Goal: Task Accomplishment & Management: Manage account settings

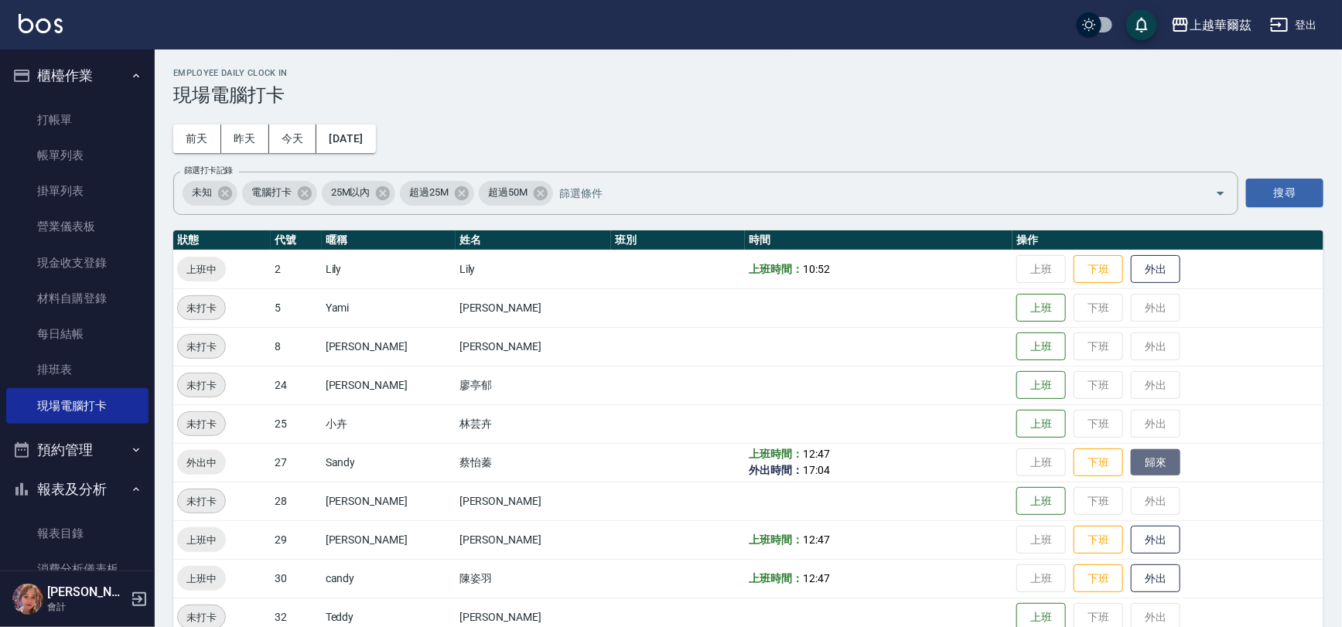
click at [1131, 467] on button "歸來" at bounding box center [1155, 462] width 49 height 27
click at [45, 380] on link "排班表" at bounding box center [77, 370] width 142 height 36
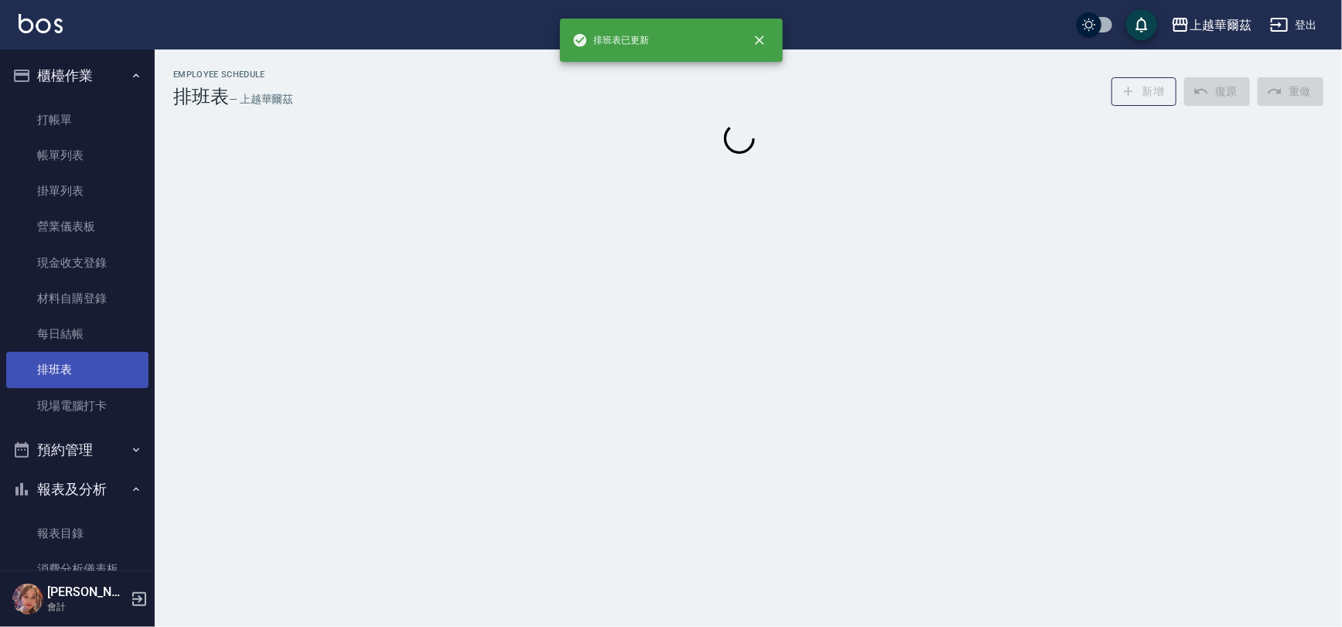
click at [43, 369] on link "排班表" at bounding box center [77, 370] width 142 height 36
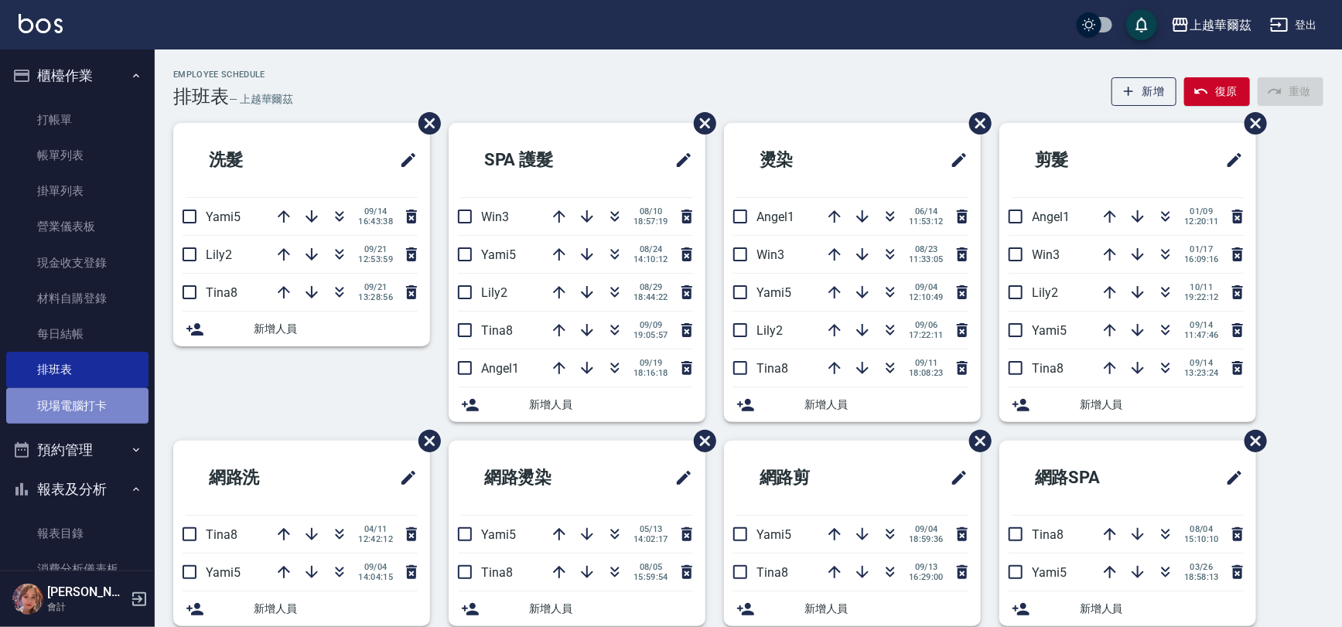
click at [90, 401] on link "現場電腦打卡" at bounding box center [77, 406] width 142 height 36
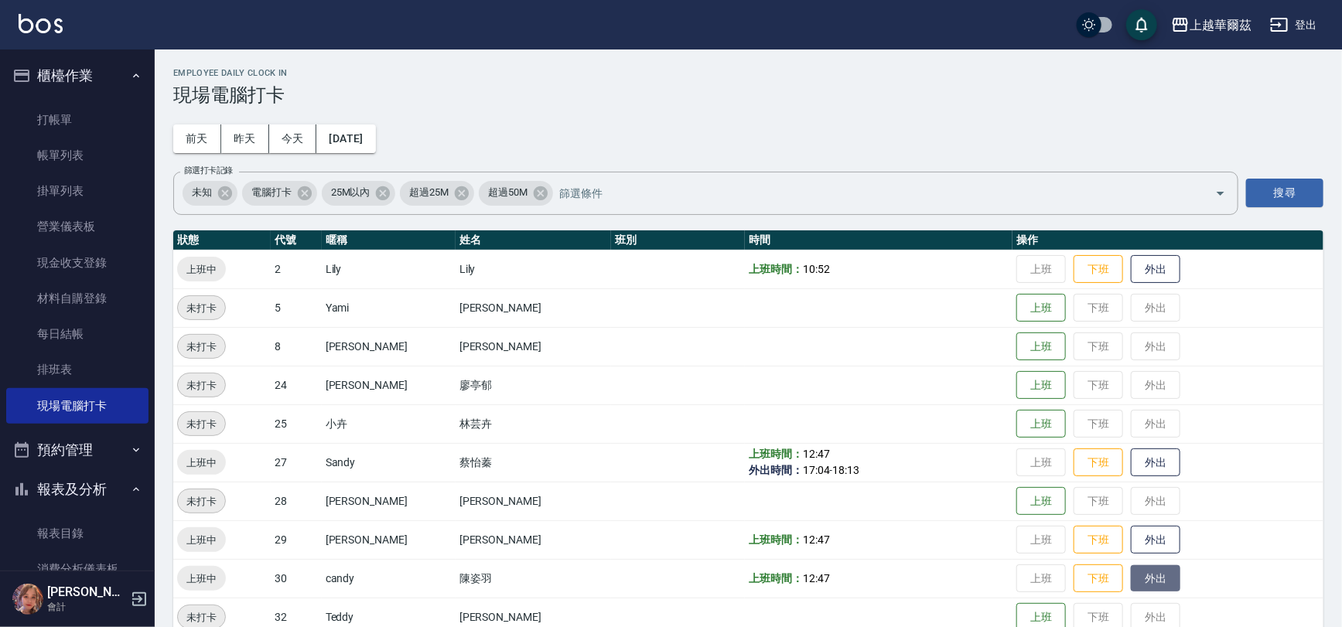
click at [1131, 577] on button "外出" at bounding box center [1155, 578] width 49 height 27
click at [1131, 585] on button "歸來" at bounding box center [1155, 578] width 49 height 27
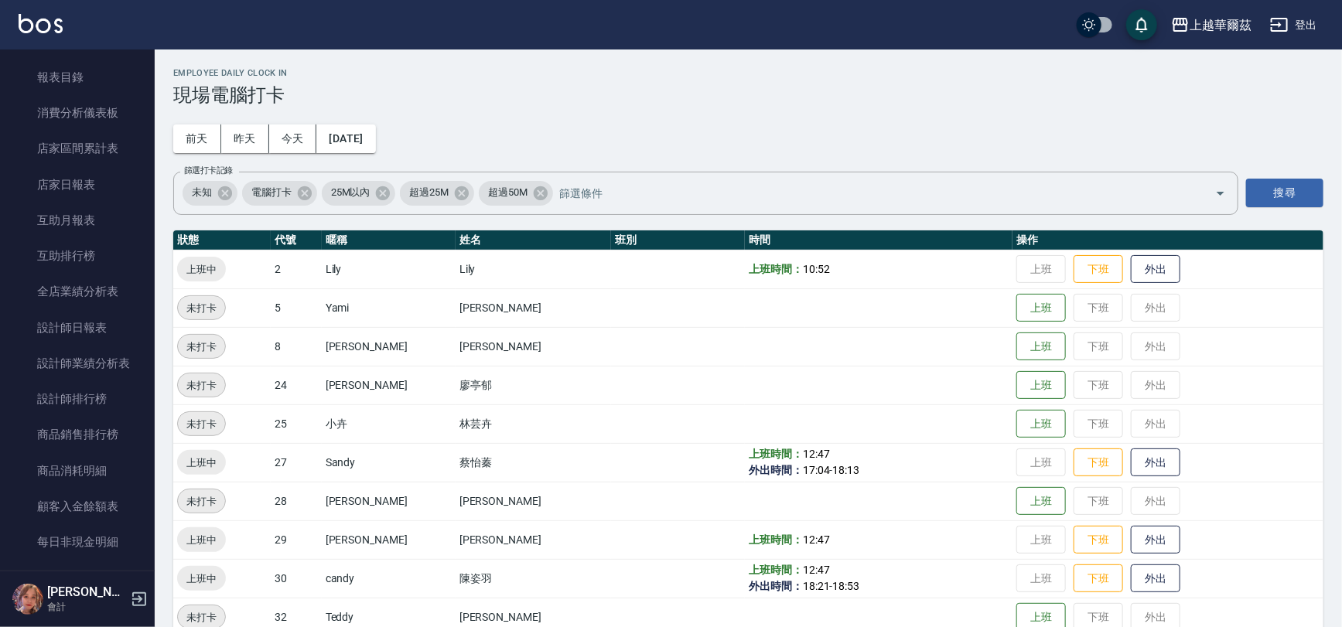
scroll to position [466, 0]
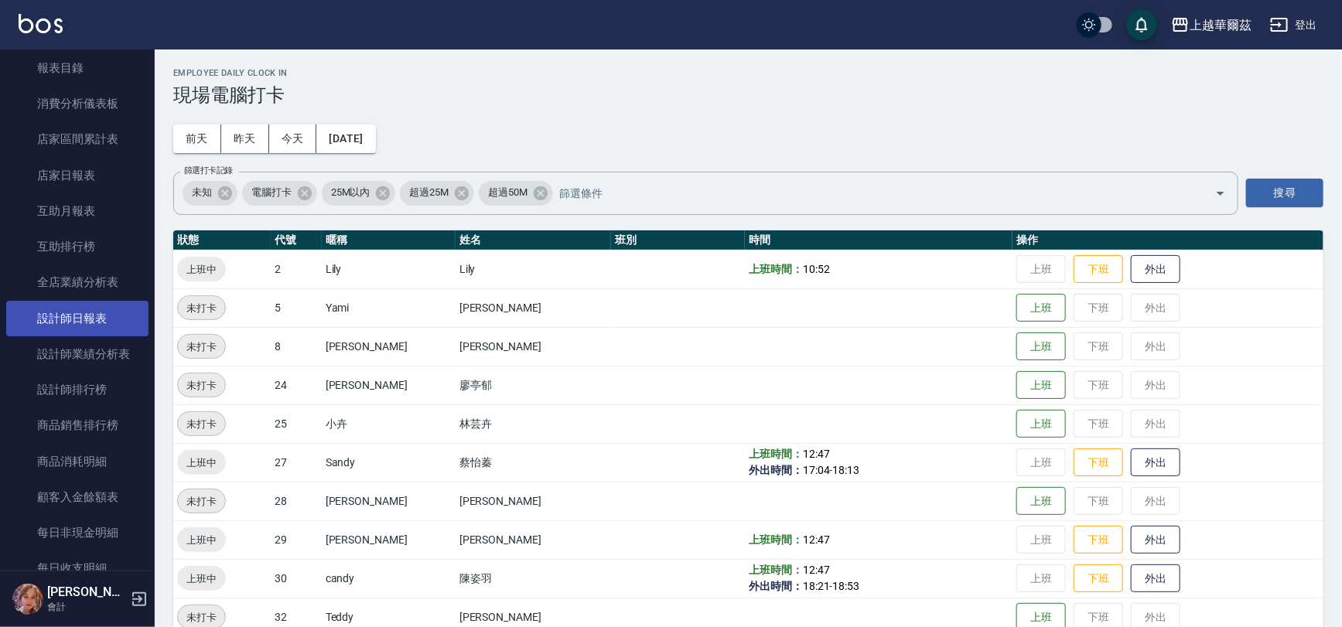
click at [101, 309] on link "設計師日報表" at bounding box center [77, 319] width 142 height 36
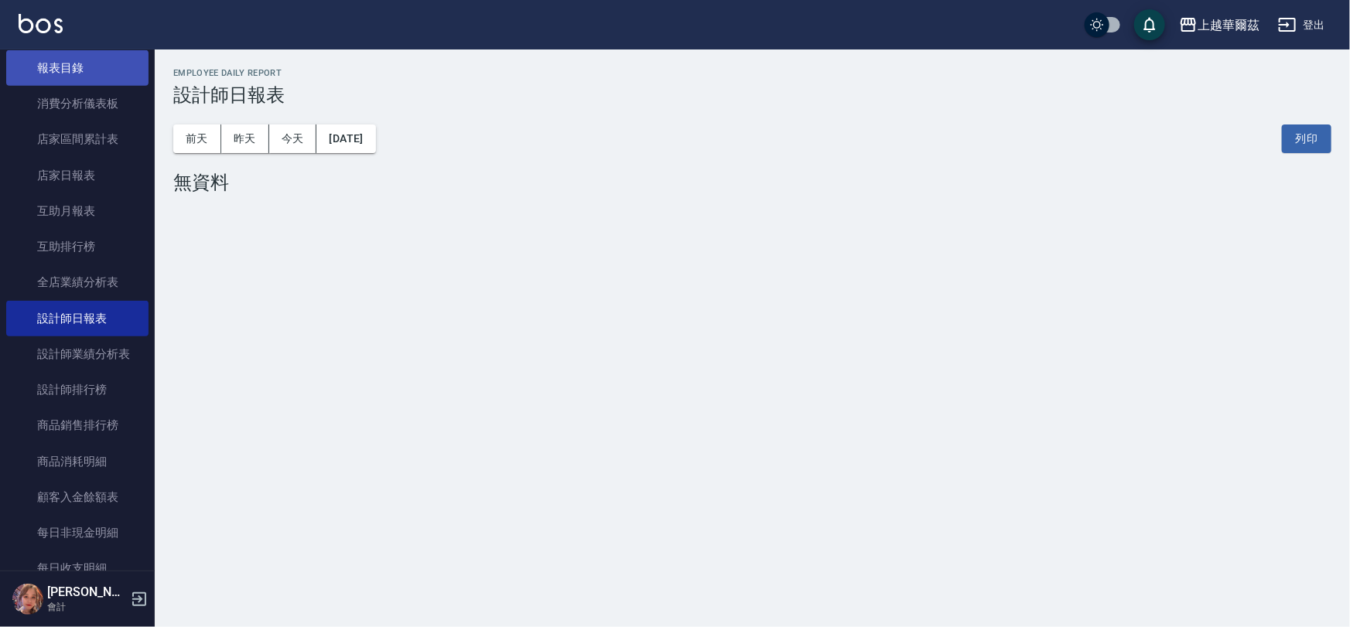
drag, startPoint x: 240, startPoint y: 131, endPoint x: 128, endPoint y: 65, distance: 130.4
click at [240, 131] on button "昨天" at bounding box center [245, 139] width 48 height 29
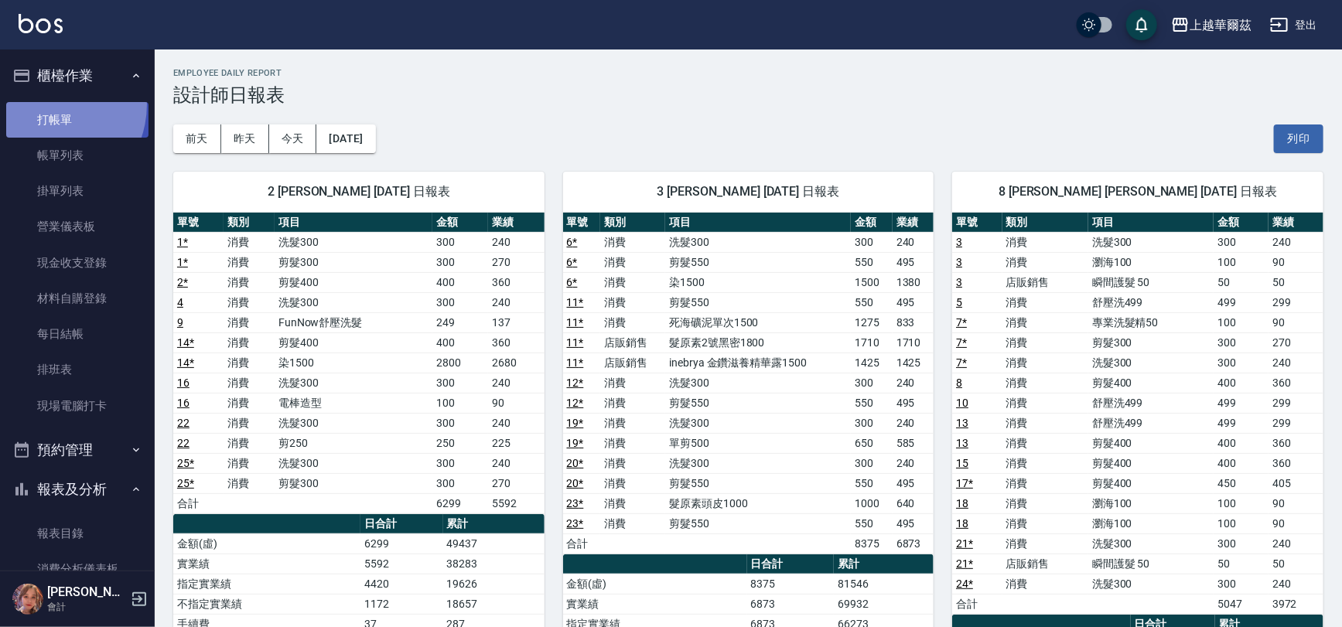
click at [44, 104] on link "打帳單" at bounding box center [77, 120] width 142 height 36
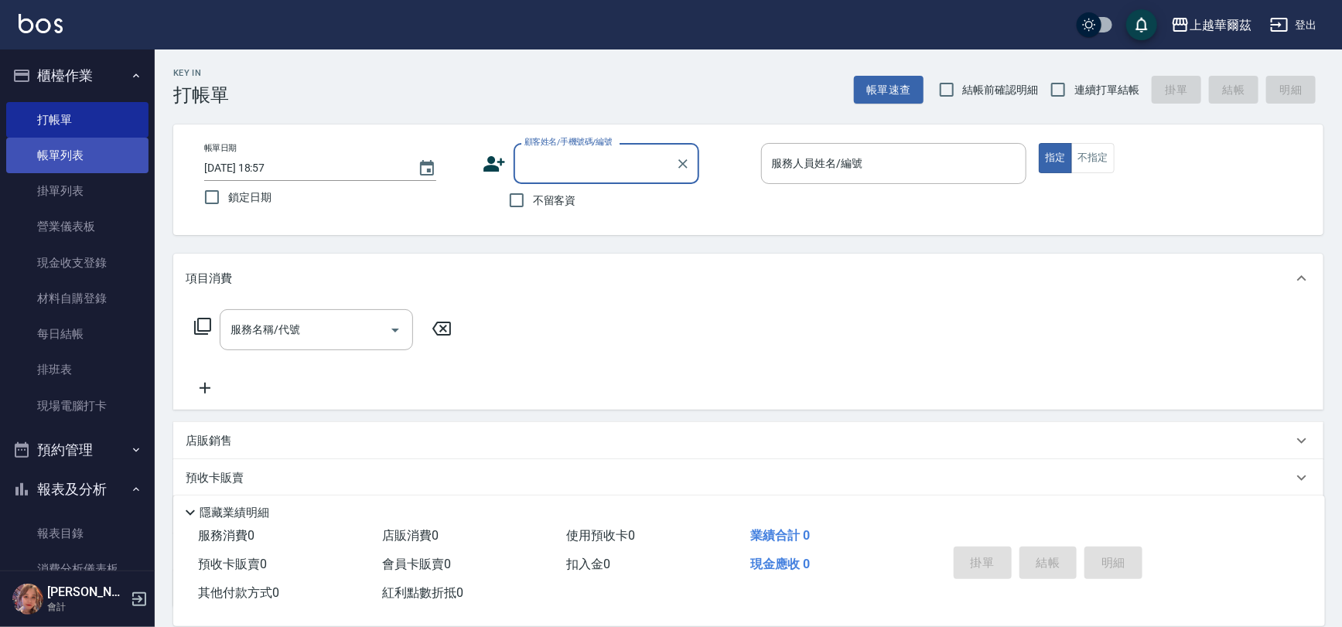
click at [66, 151] on link "帳單列表" at bounding box center [77, 156] width 142 height 36
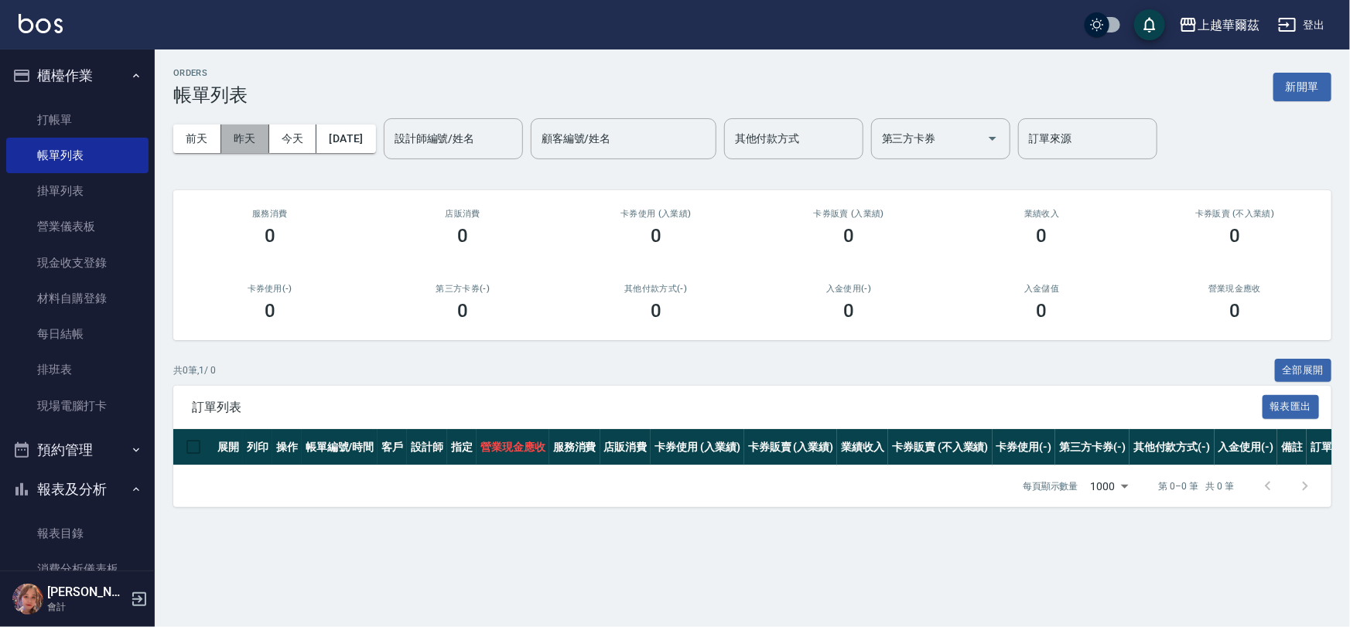
click at [240, 136] on button "昨天" at bounding box center [245, 139] width 48 height 29
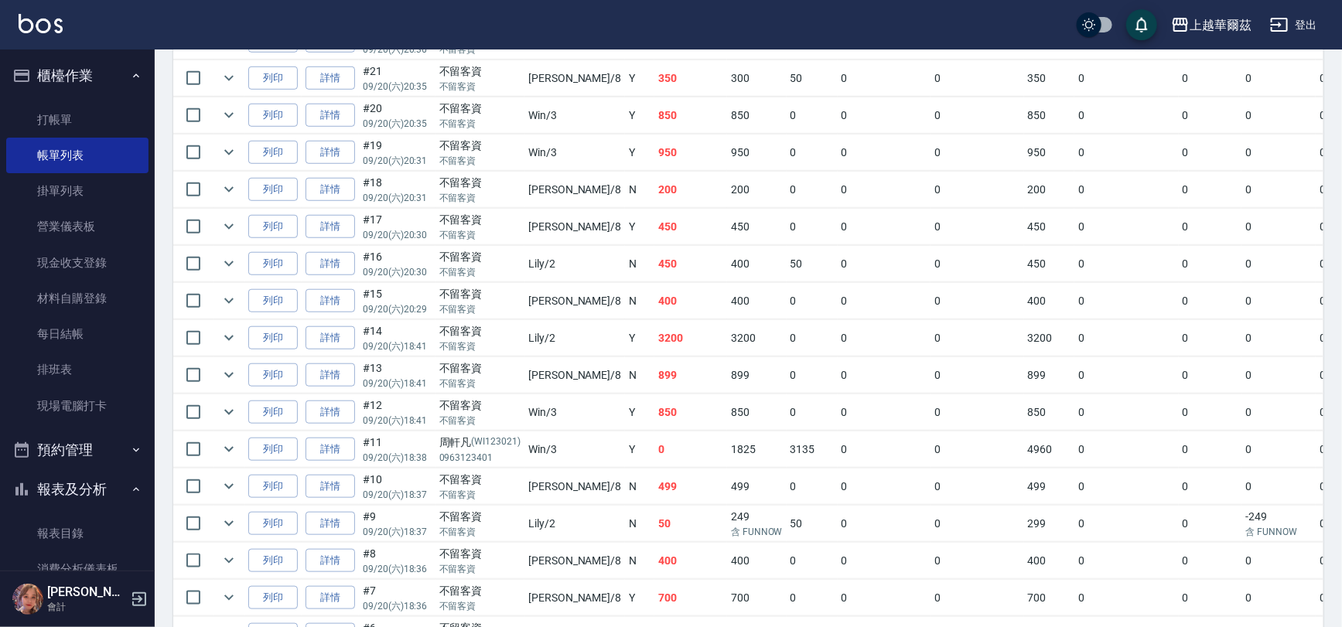
scroll to position [606, 0]
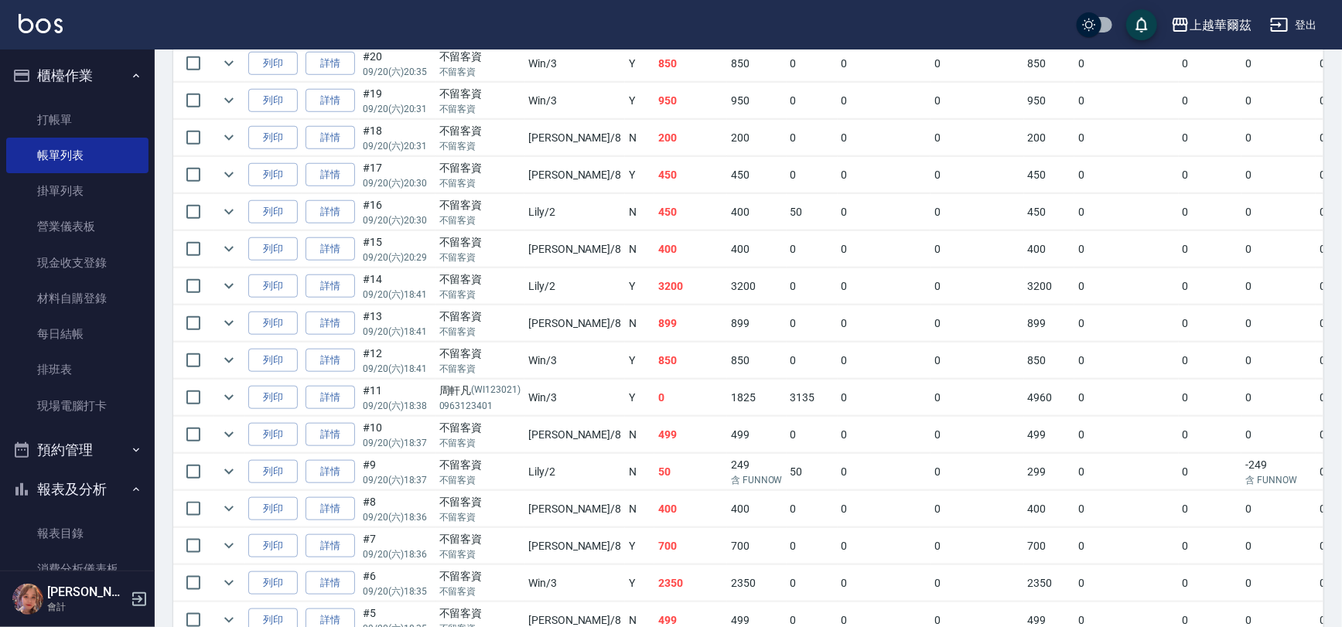
click at [838, 387] on td "0" at bounding box center [885, 398] width 94 height 36
click at [341, 396] on link "詳情" at bounding box center [329, 398] width 49 height 24
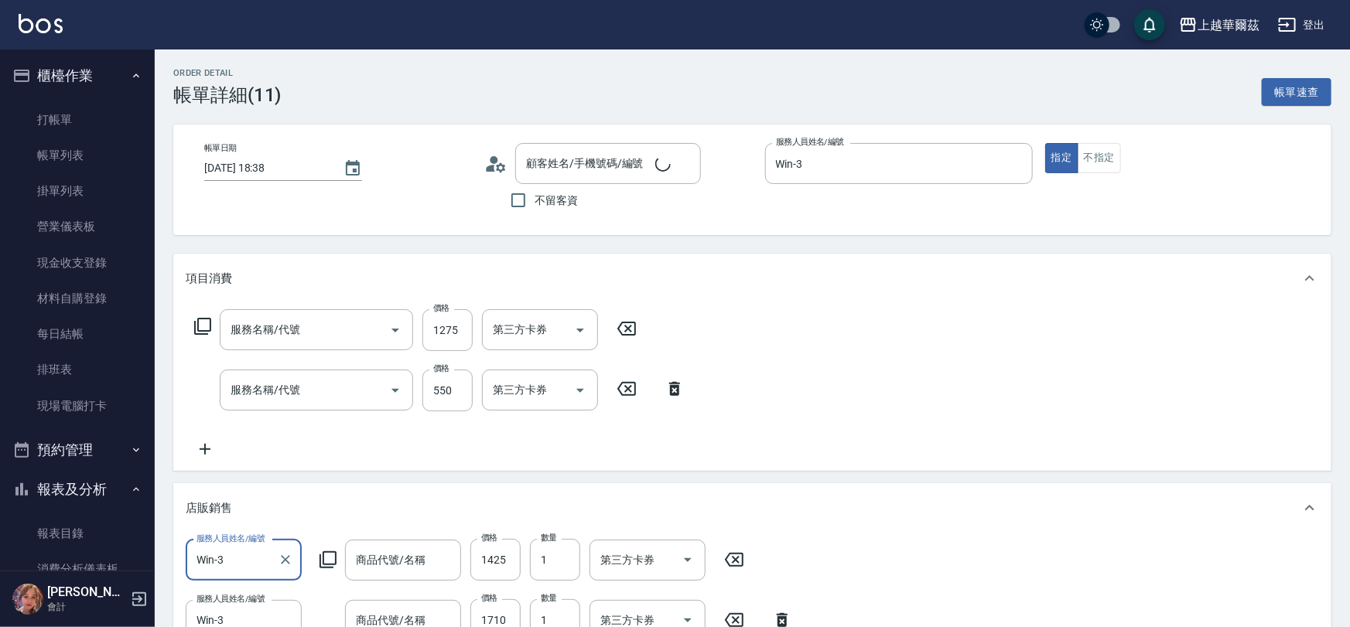
type input "[DATE] 18:38"
type input "Win-3"
type input "inebrya 金鑽滋養精華露1500"
type input "髮原素2號黑密1800"
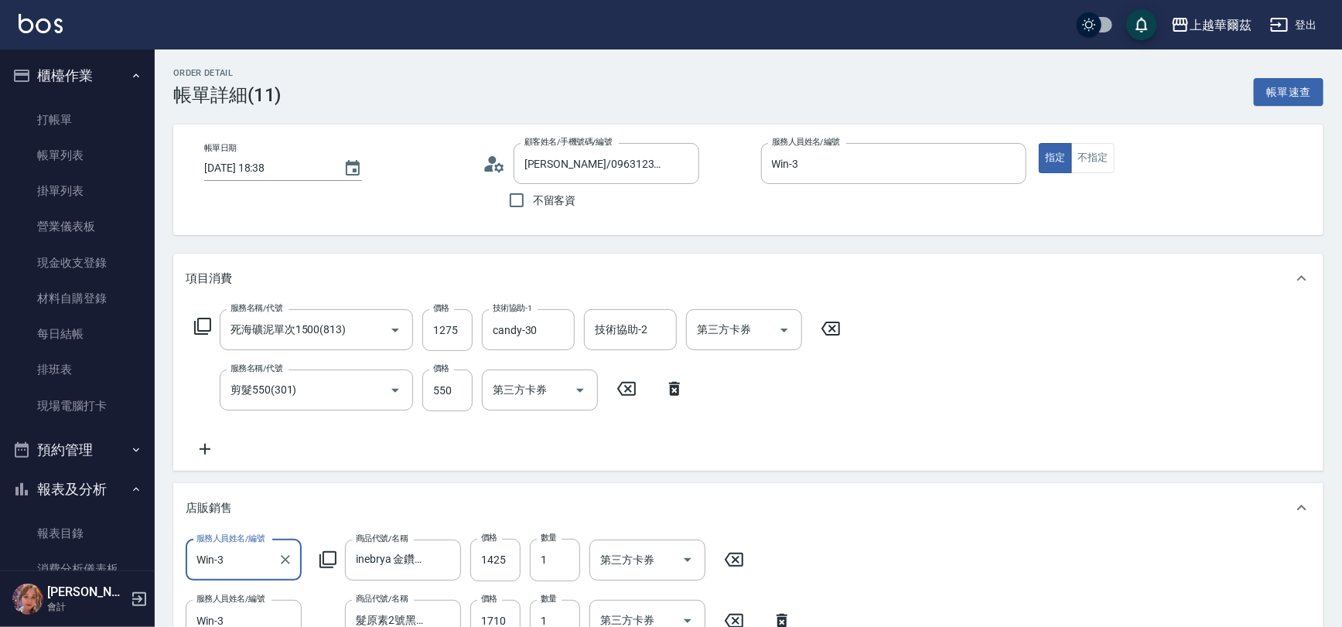
type input "[PERSON_NAME]/0963123401/WI123021"
type input "死海礦泥單次1500(813)"
type input "剪髮550(301)"
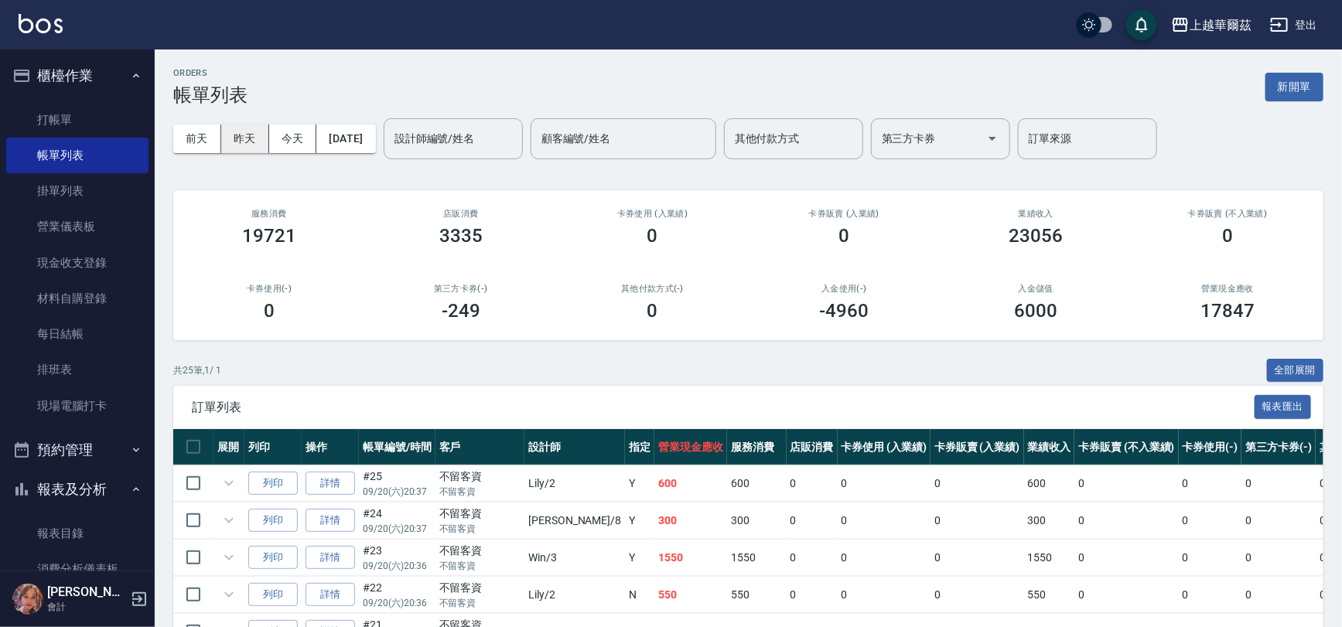
click at [237, 137] on button "昨天" at bounding box center [245, 139] width 48 height 29
click at [64, 478] on button "報表及分析" at bounding box center [77, 489] width 142 height 40
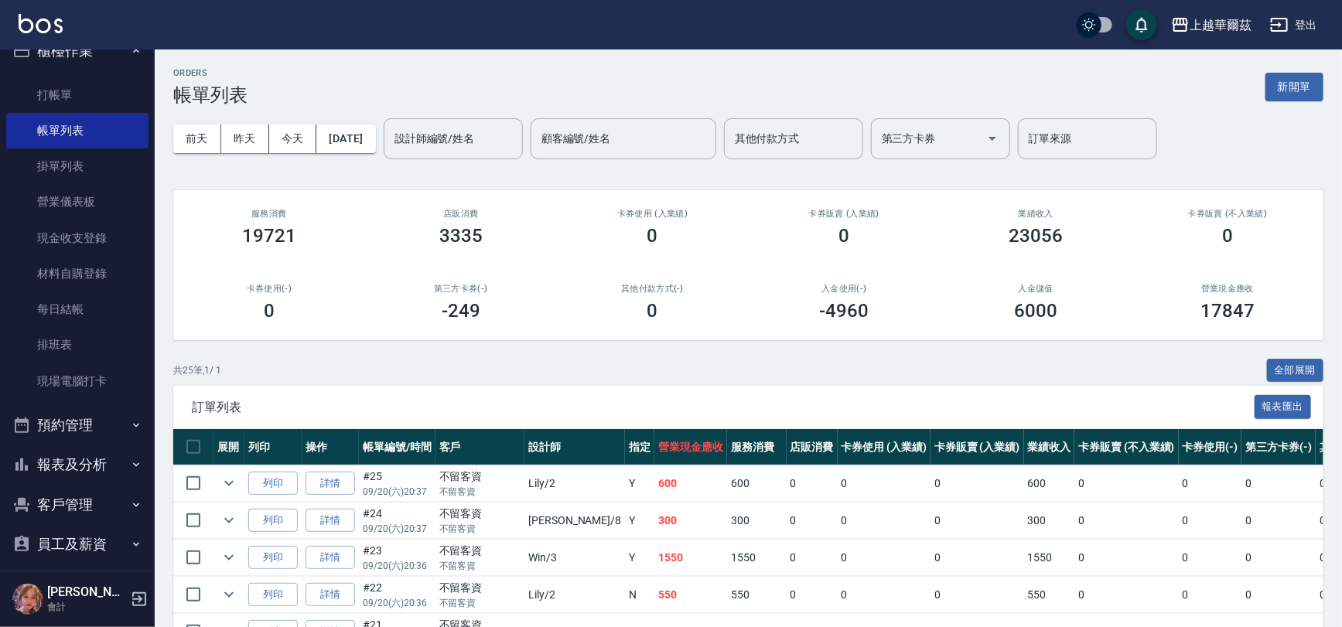
scroll to position [36, 0]
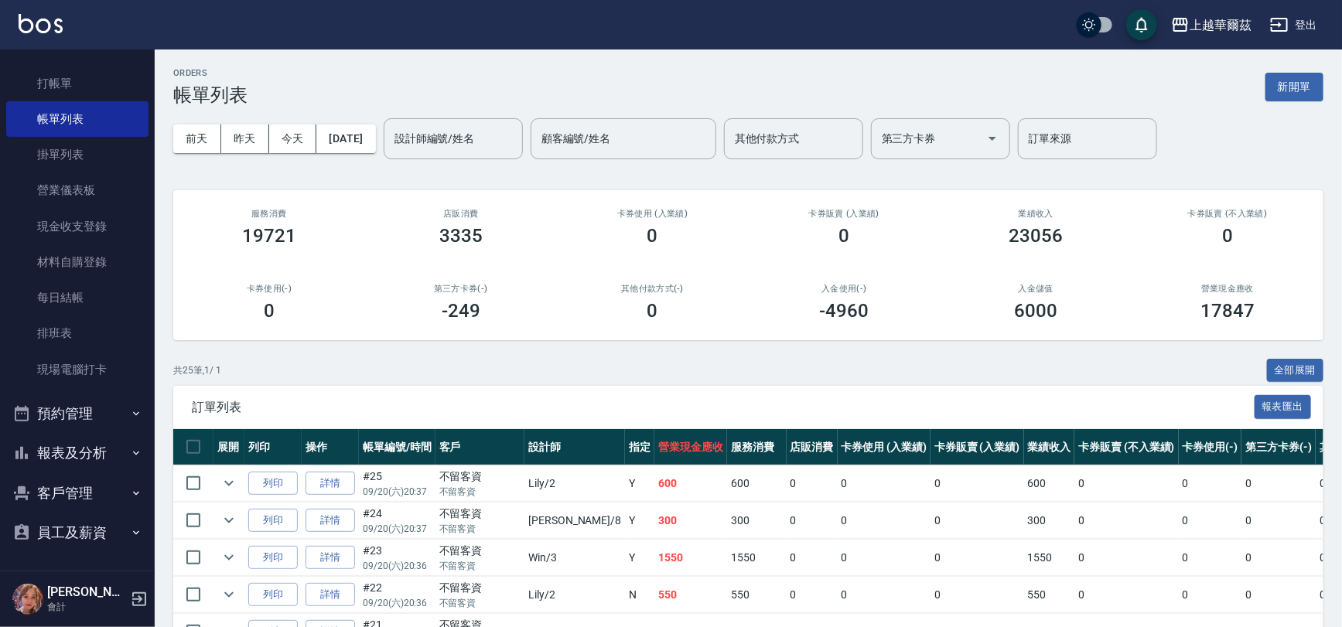
click at [57, 453] on button "報表及分析" at bounding box center [77, 453] width 142 height 40
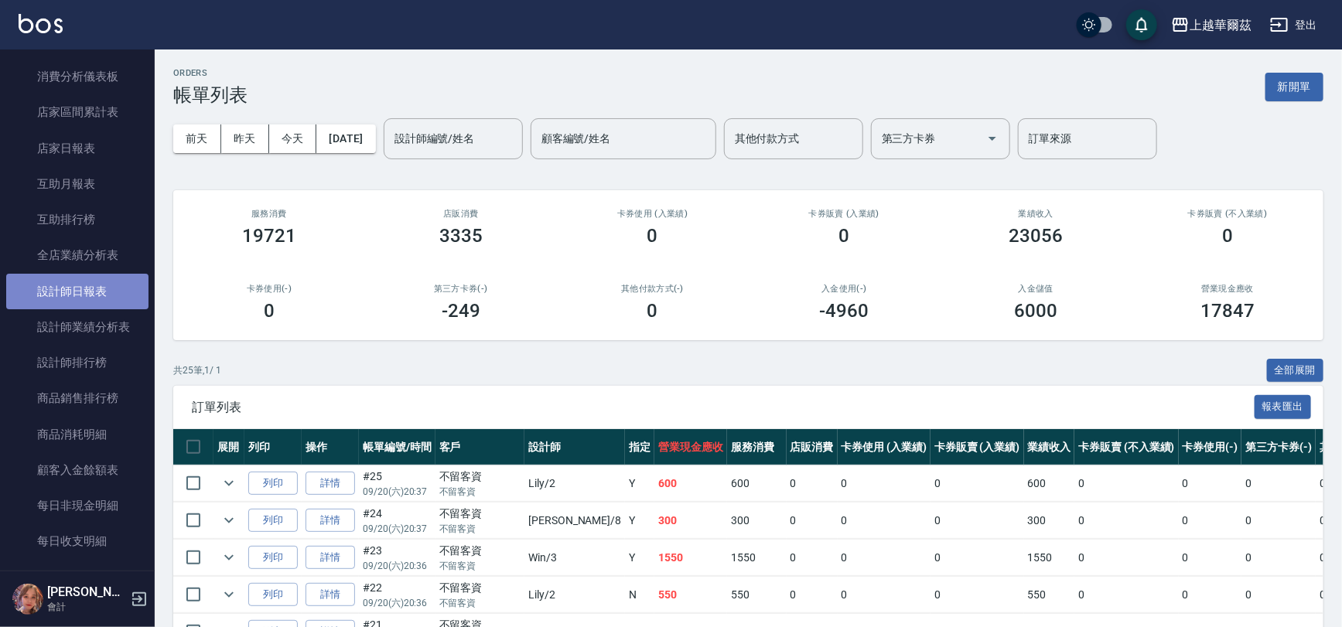
click at [77, 294] on link "設計師日報表" at bounding box center [77, 292] width 142 height 36
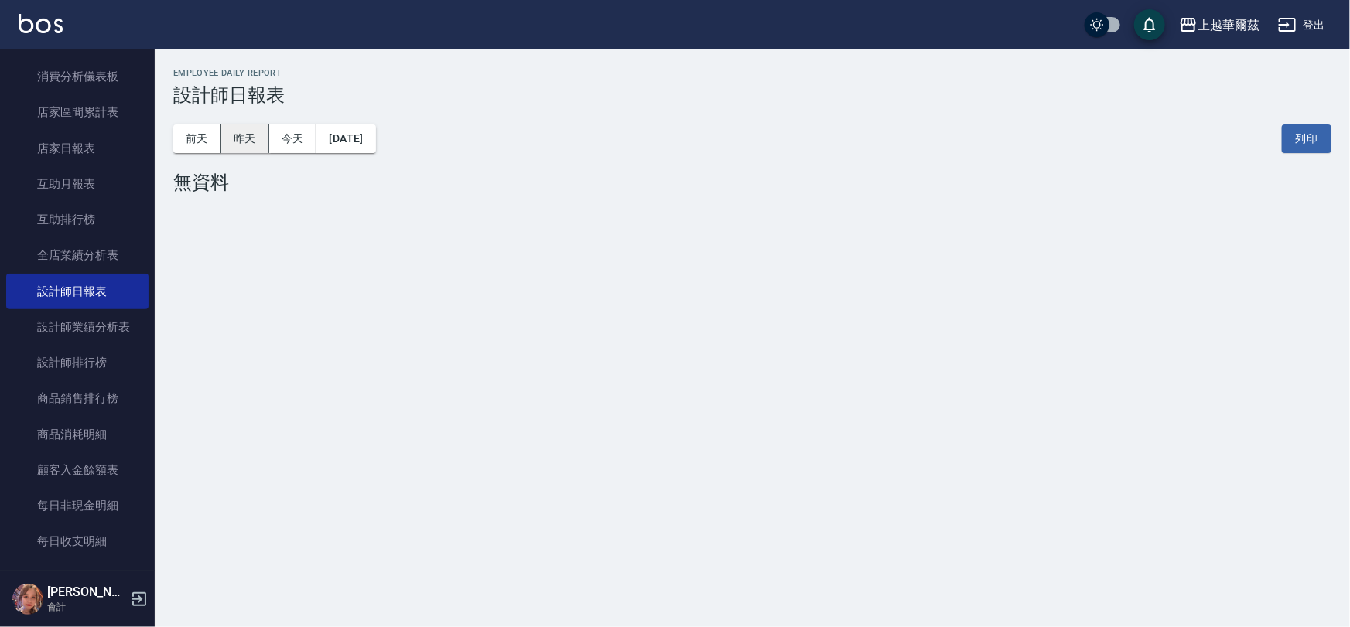
click at [241, 137] on button "昨天" at bounding box center [245, 139] width 48 height 29
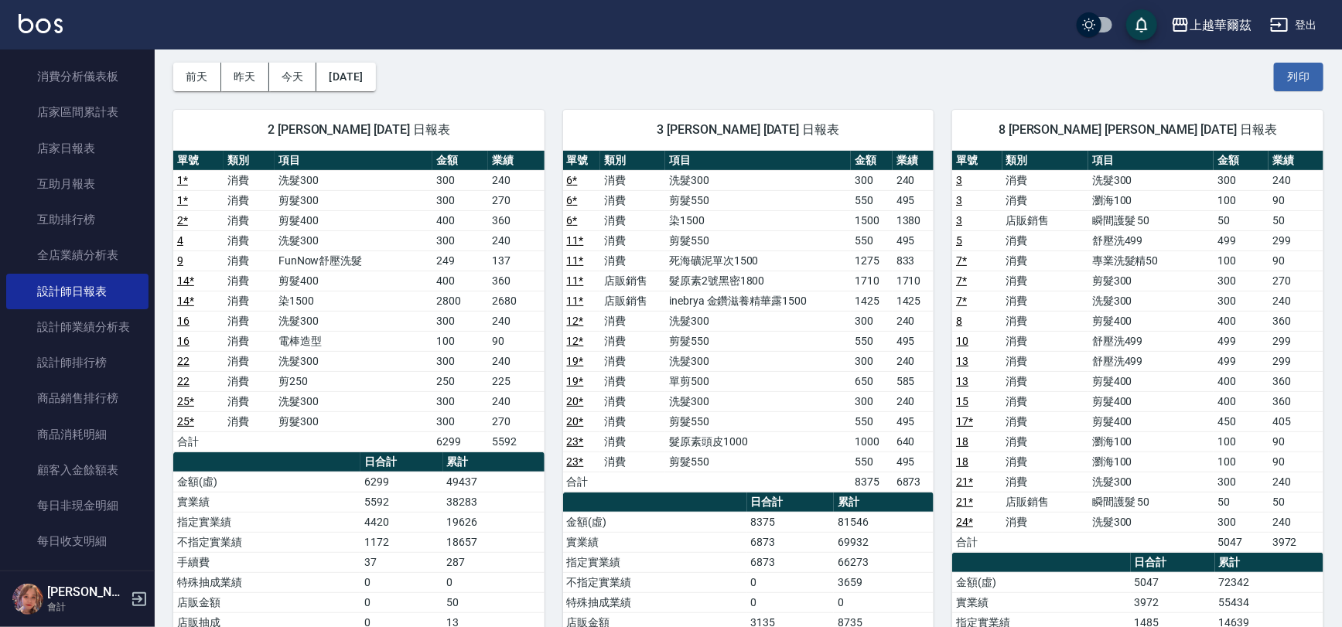
scroll to position [36, 0]
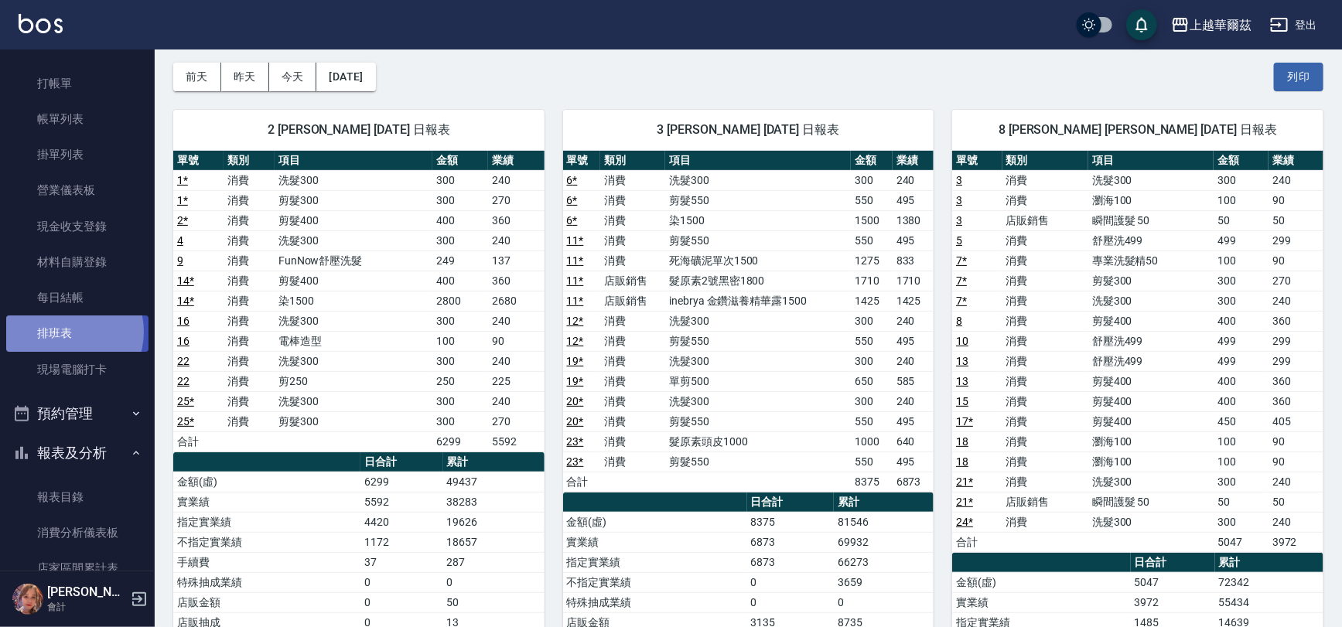
click at [62, 332] on link "排班表" at bounding box center [77, 334] width 142 height 36
